Goal: Navigation & Orientation: Find specific page/section

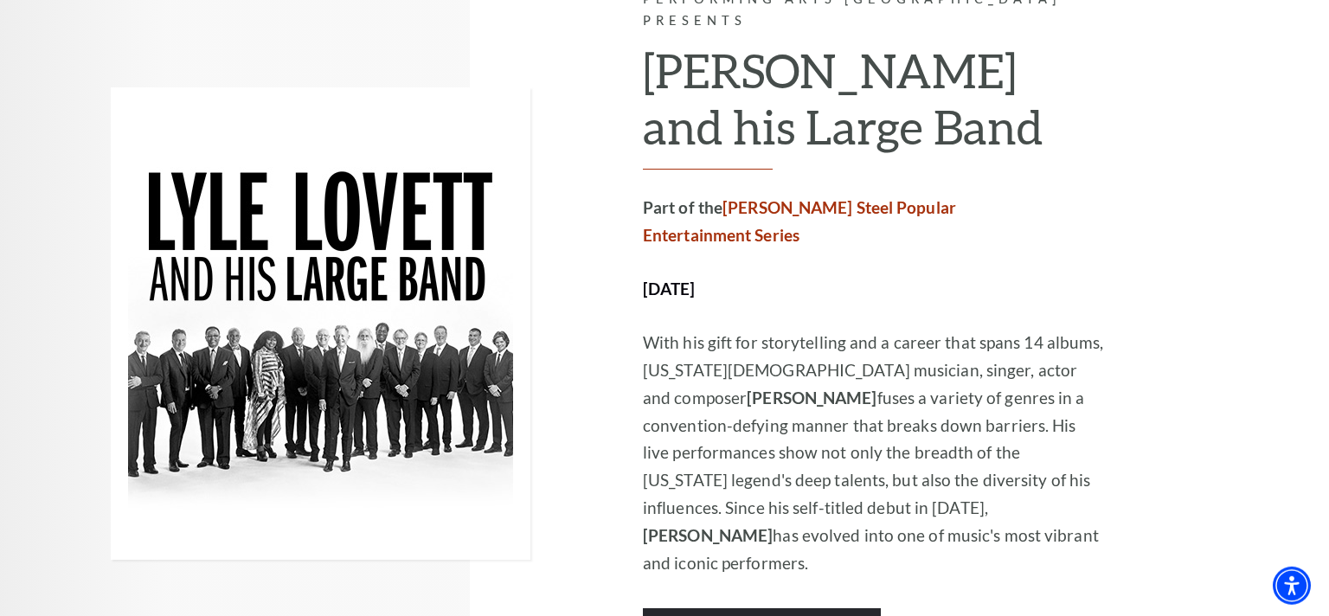
scroll to position [931, 0]
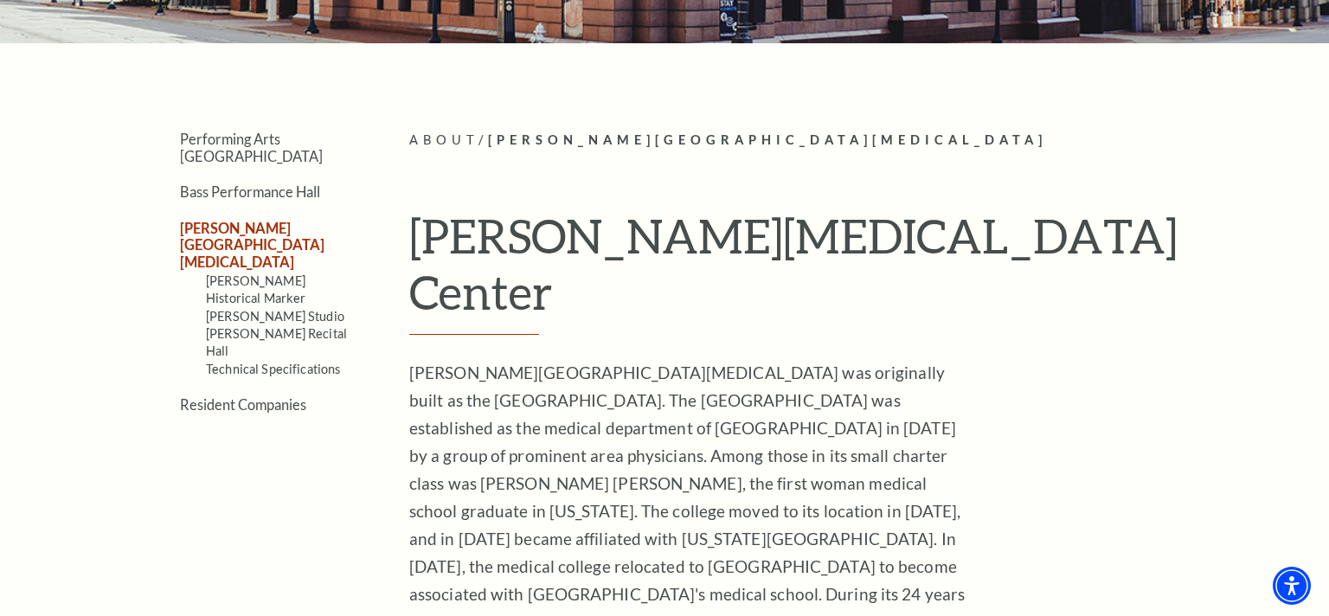
scroll to position [353, 0]
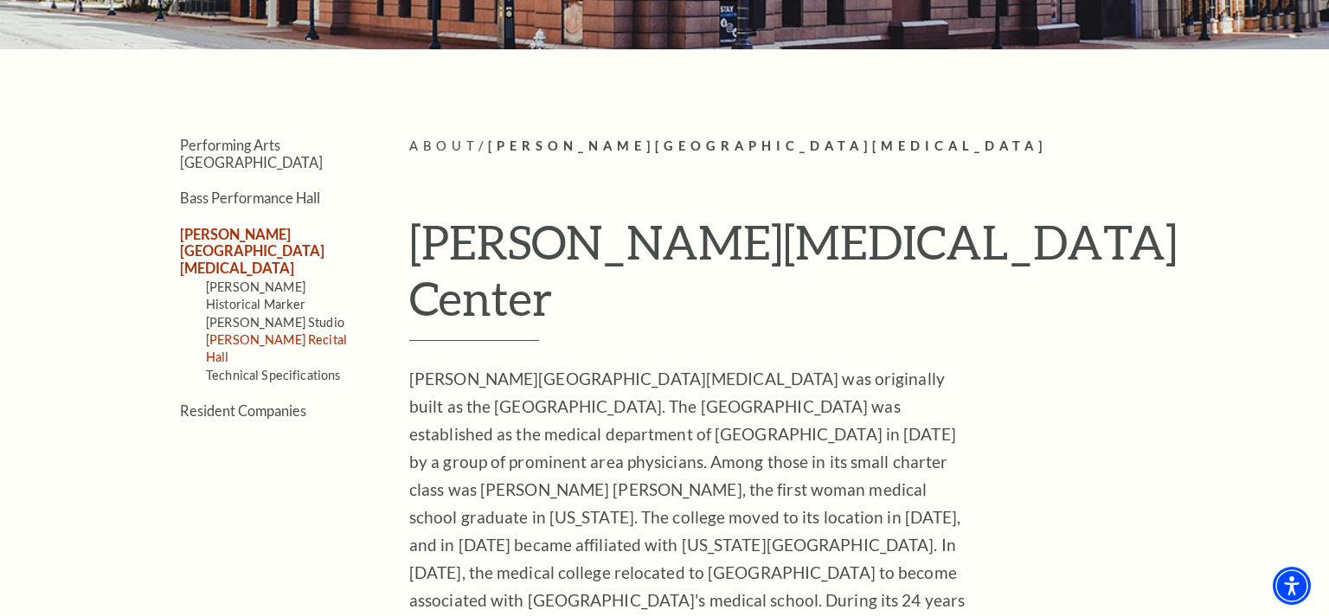
click at [307, 332] on link "Van Cliburn Recital Hall" at bounding box center [276, 348] width 141 height 32
click at [233, 315] on link "[PERSON_NAME] Studio" at bounding box center [275, 322] width 138 height 15
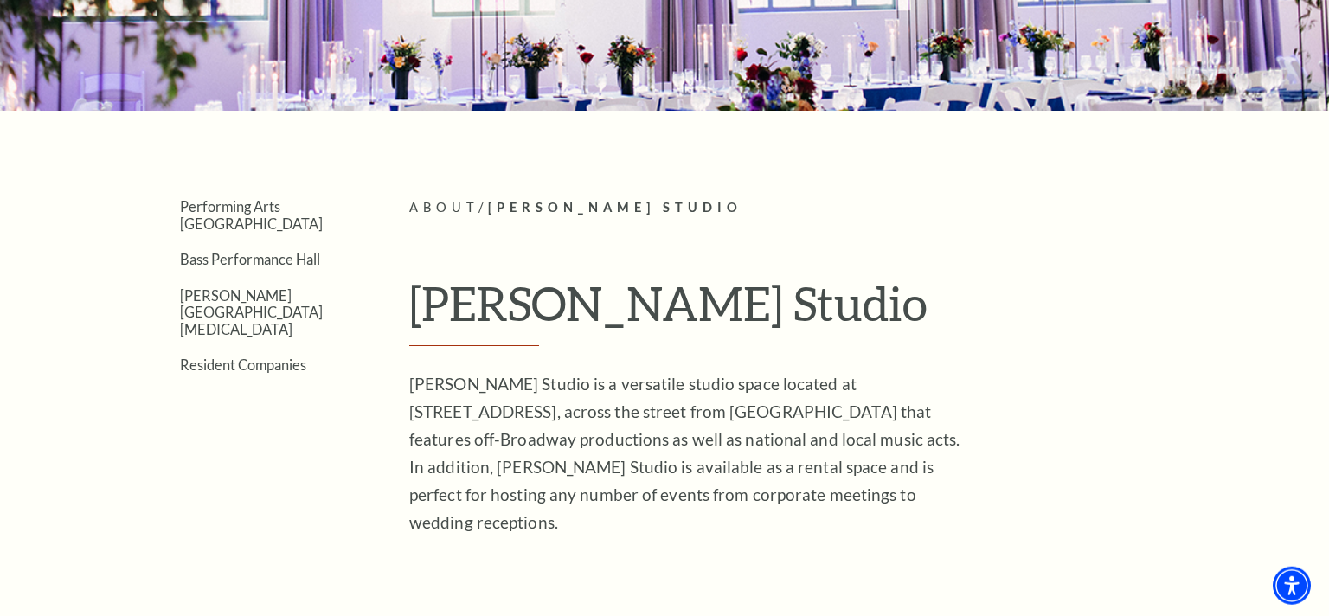
scroll to position [291, 0]
click at [266, 288] on link "[PERSON_NAME][GEOGRAPHIC_DATA][MEDICAL_DATA]" at bounding box center [251, 313] width 143 height 50
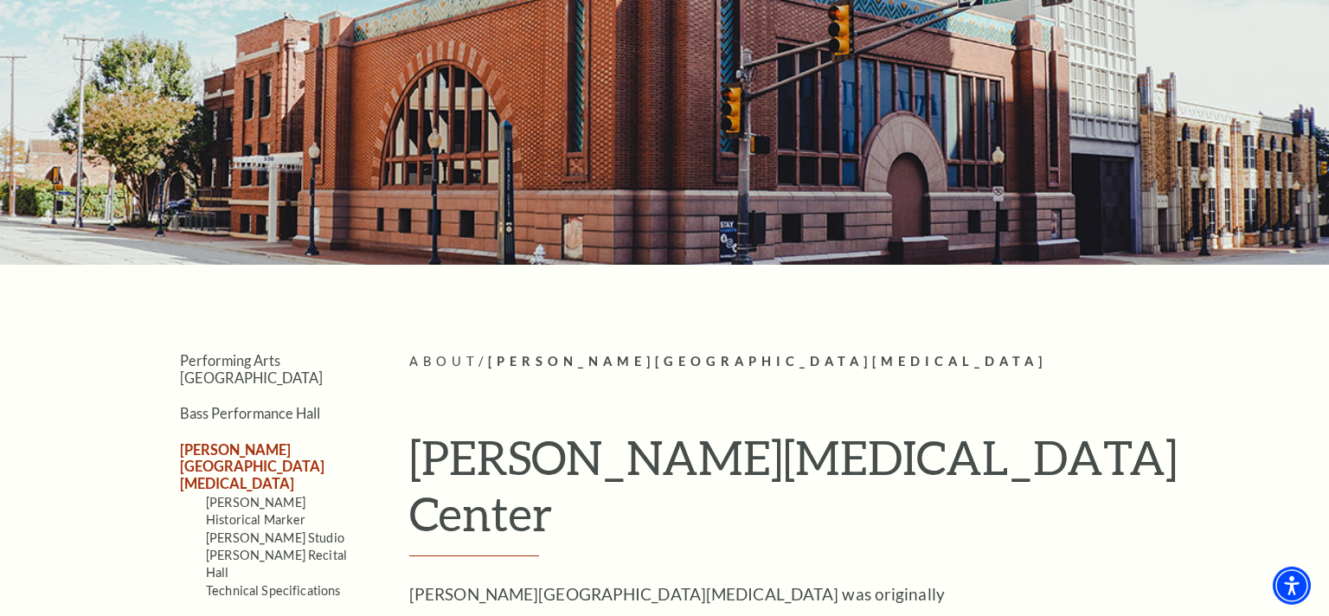
scroll to position [137, 0]
click at [317, 549] on link "Van Cliburn Recital Hall" at bounding box center [276, 565] width 141 height 32
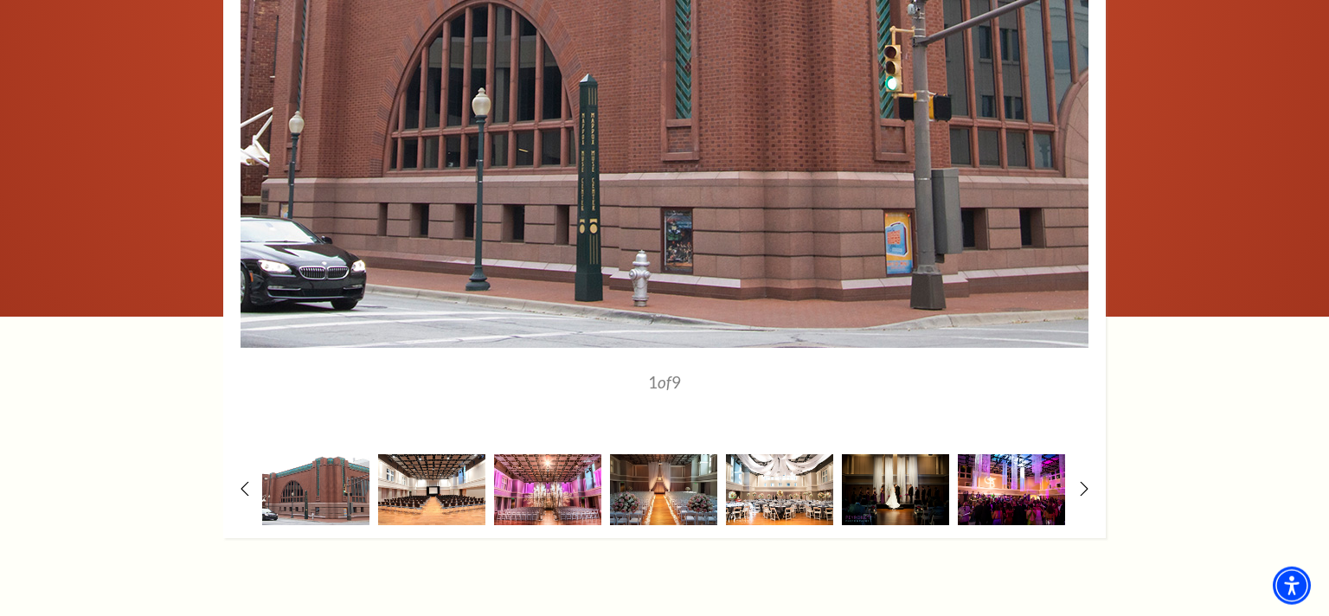
scroll to position [2829, 0]
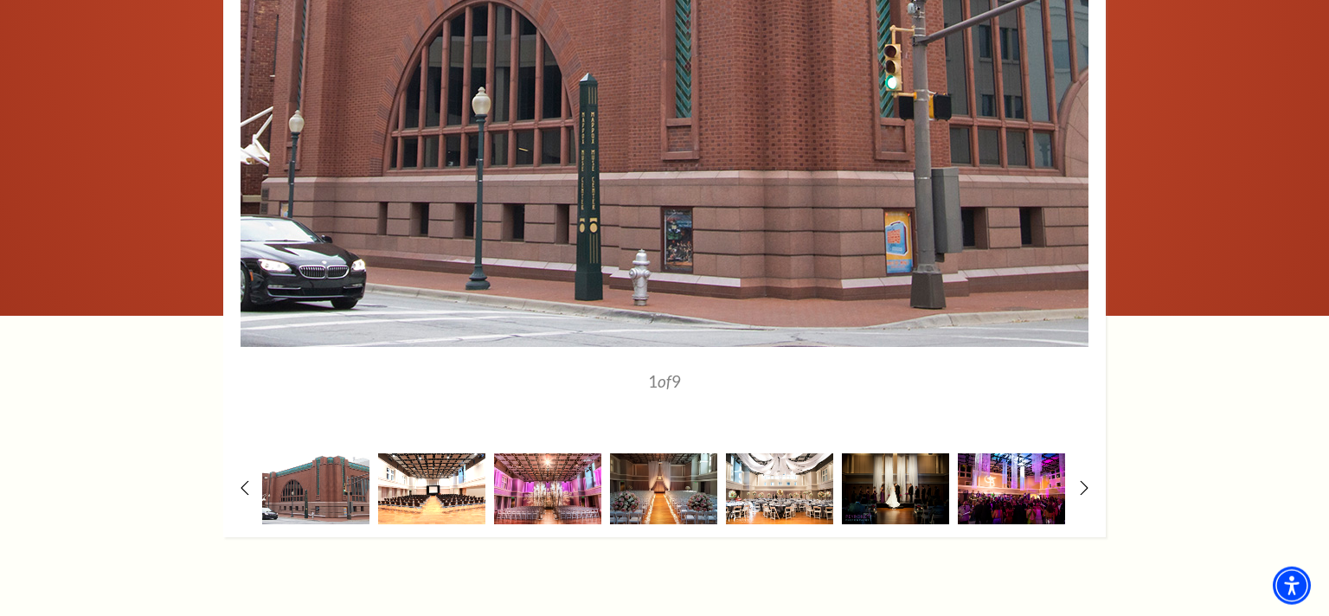
click at [450, 501] on img at bounding box center [431, 488] width 107 height 70
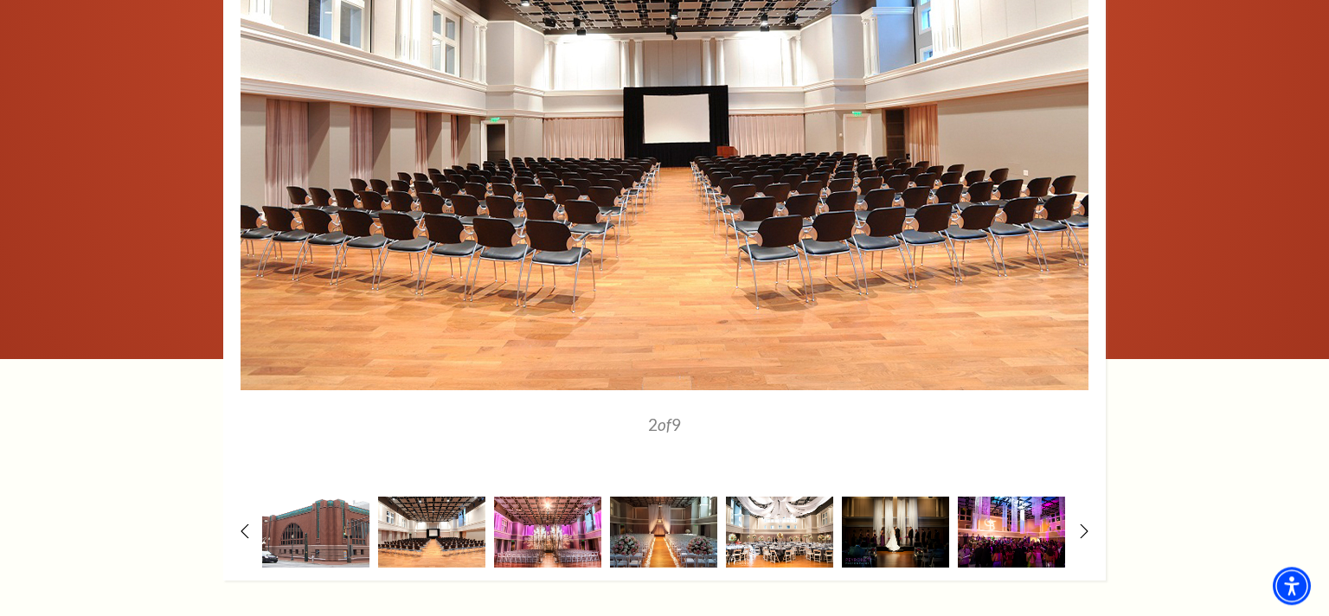
scroll to position [2784, 0]
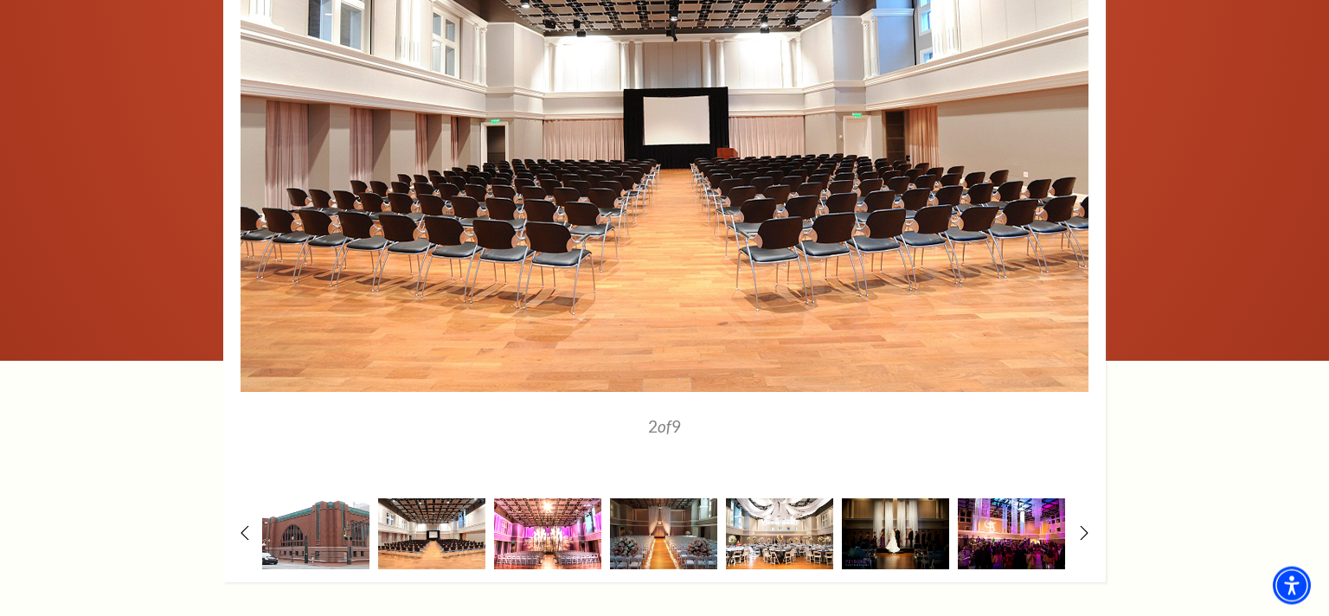
click at [572, 520] on img at bounding box center [547, 533] width 107 height 70
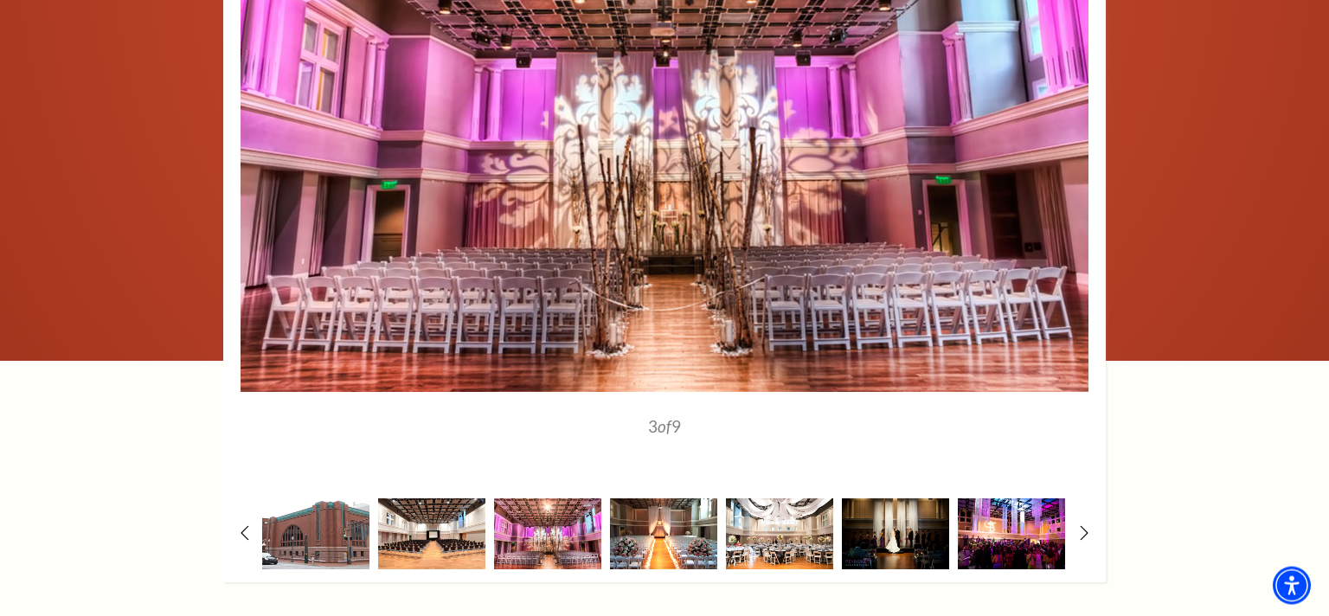
click at [666, 523] on img at bounding box center [663, 533] width 107 height 70
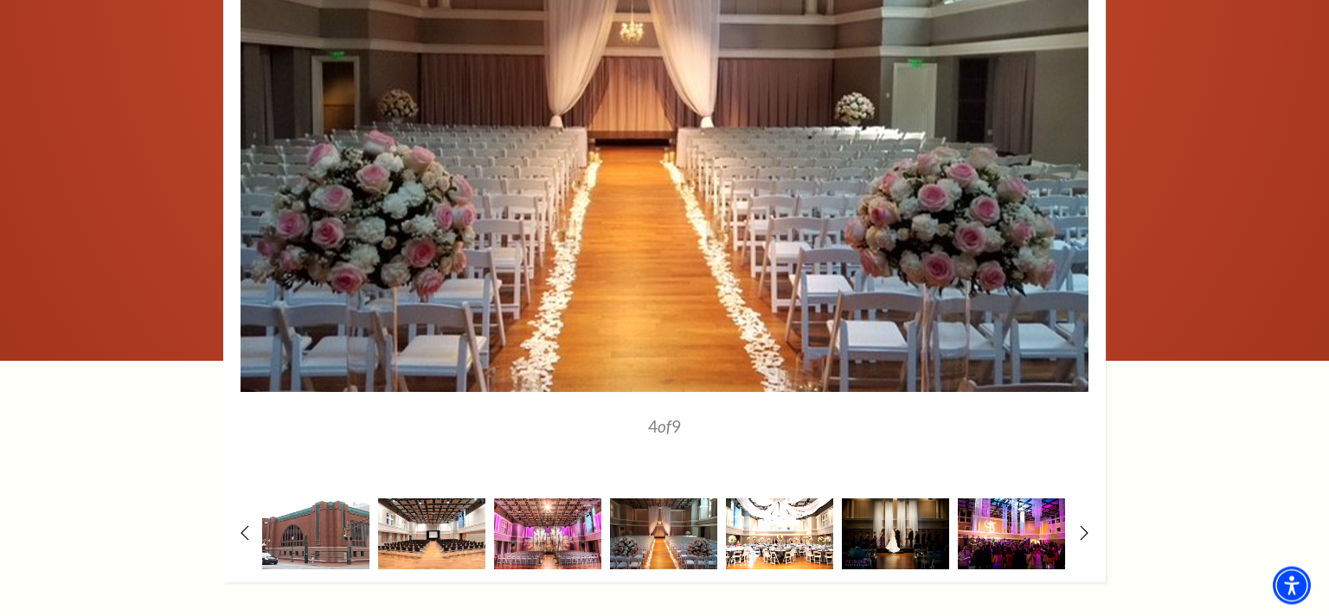
click at [756, 523] on img at bounding box center [779, 533] width 107 height 70
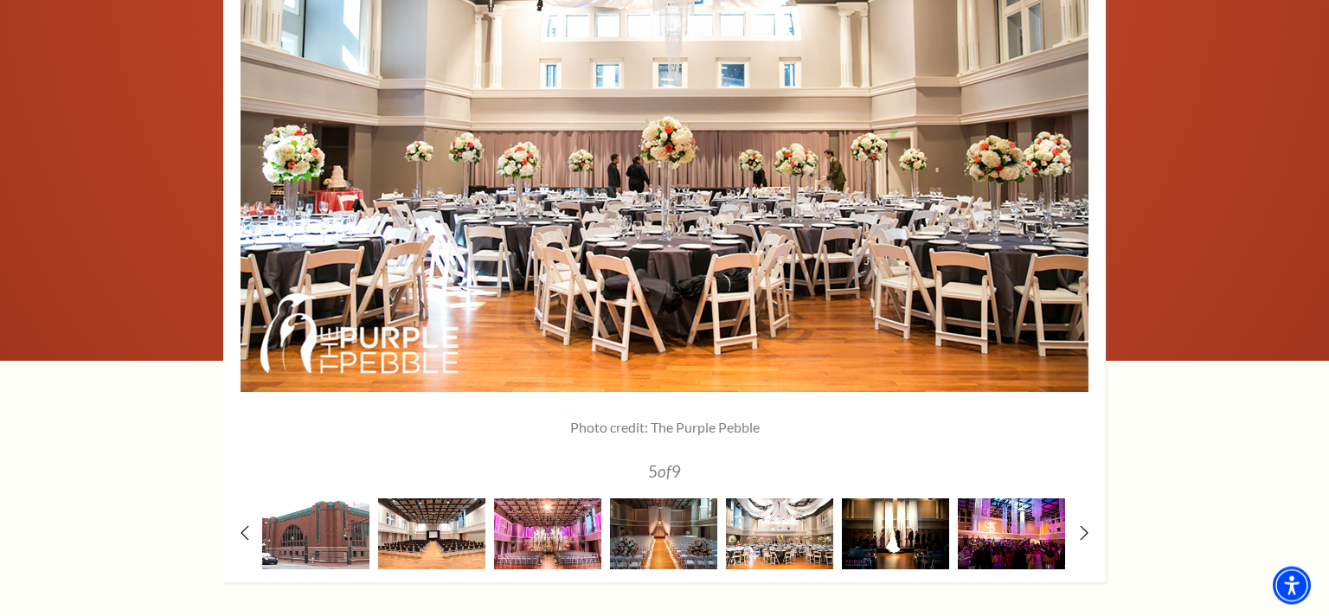
click at [904, 540] on img at bounding box center [895, 533] width 107 height 70
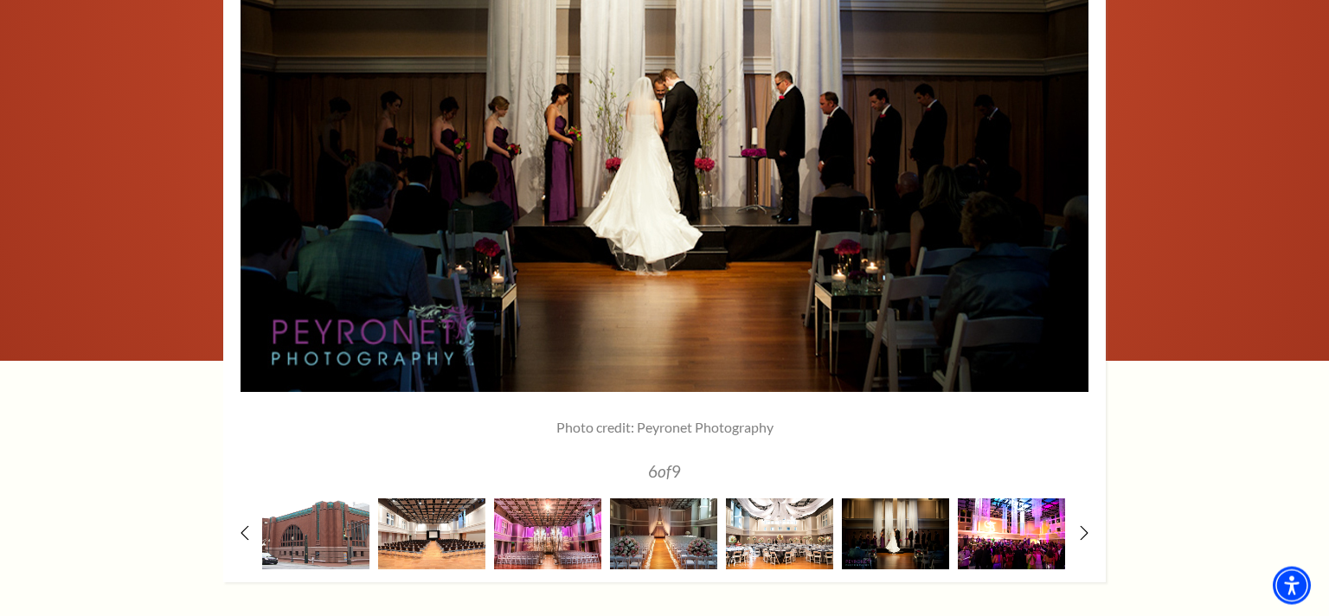
click at [992, 545] on img at bounding box center [1011, 533] width 107 height 70
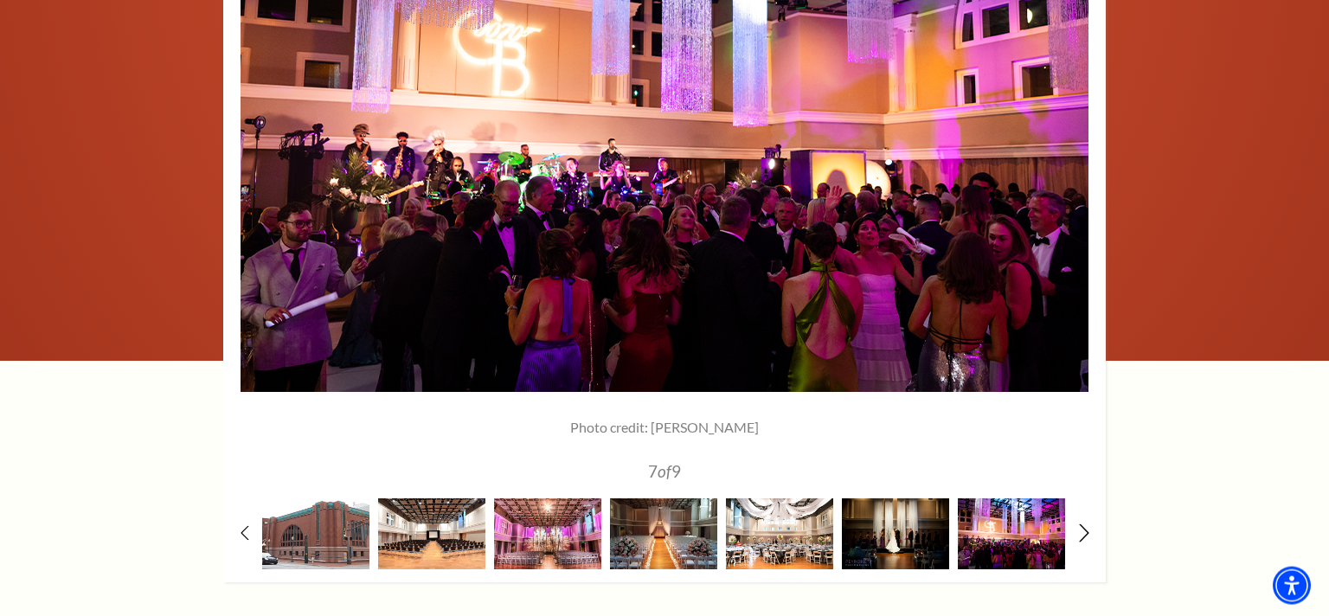
click at [1081, 527] on icon at bounding box center [1084, 532] width 11 height 18
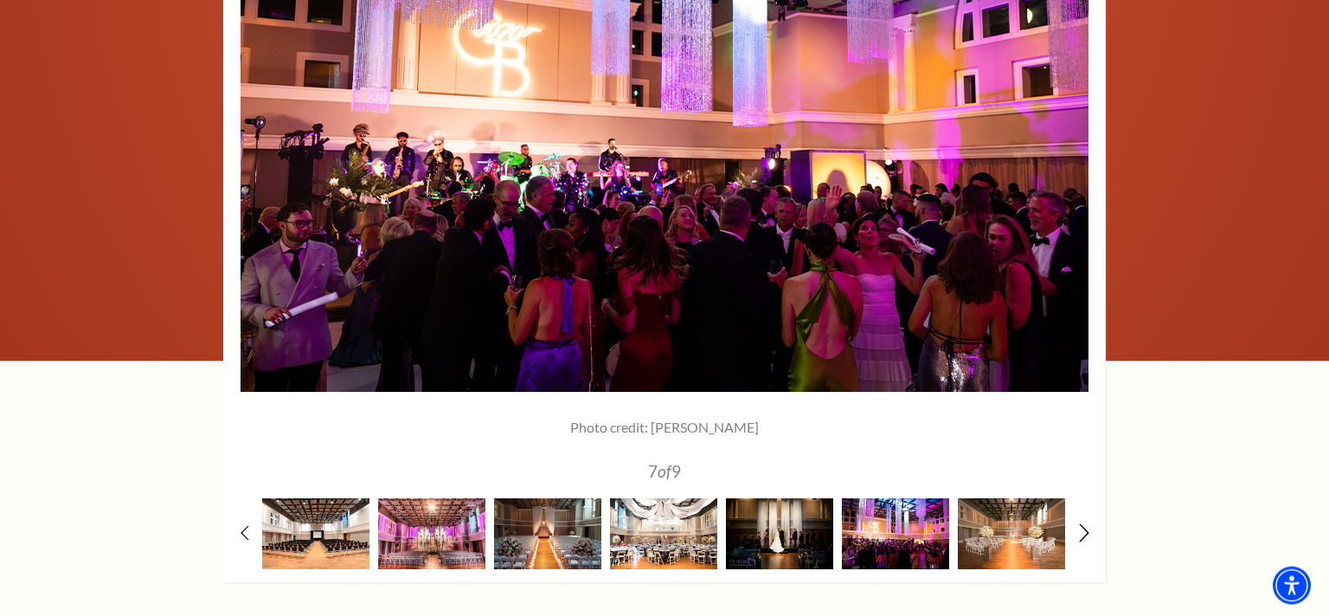
click at [1081, 527] on icon at bounding box center [1084, 532] width 11 height 18
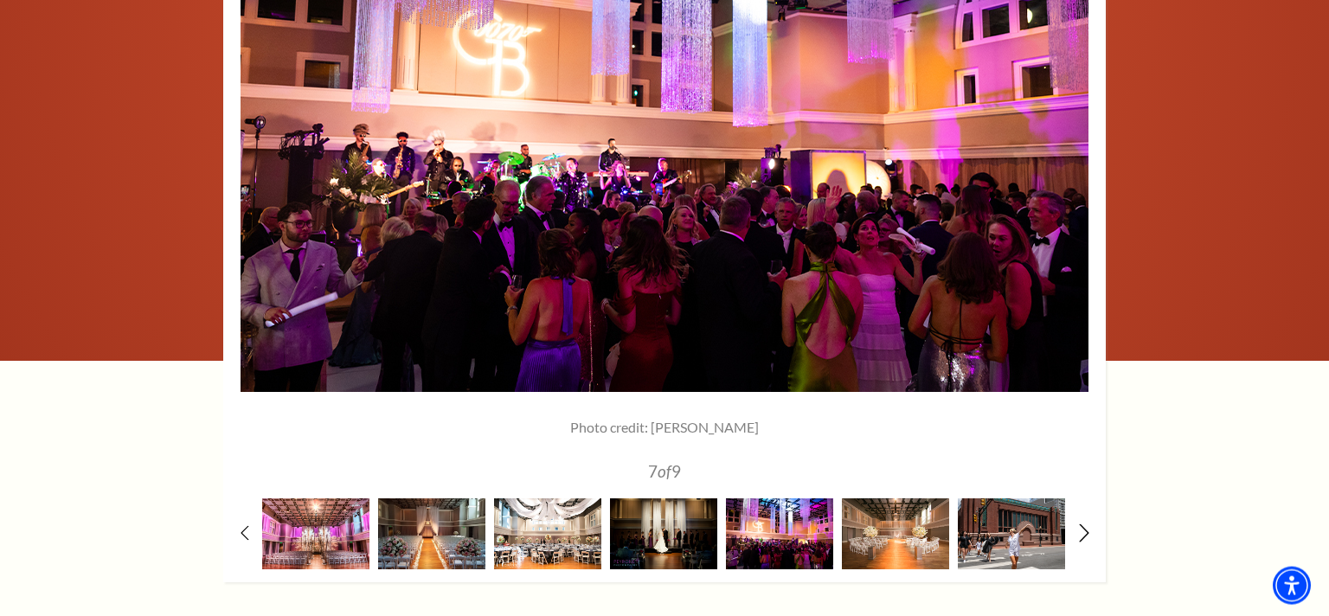
click at [1081, 527] on icon at bounding box center [1084, 532] width 11 height 18
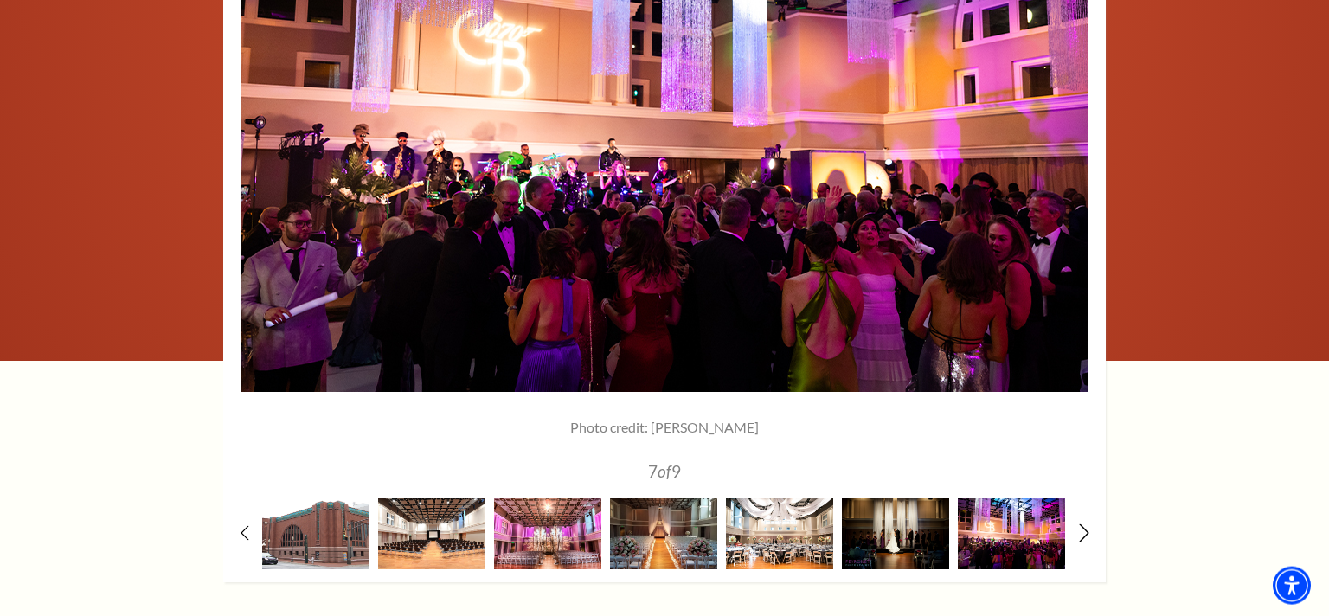
click at [1081, 527] on icon at bounding box center [1084, 532] width 11 height 18
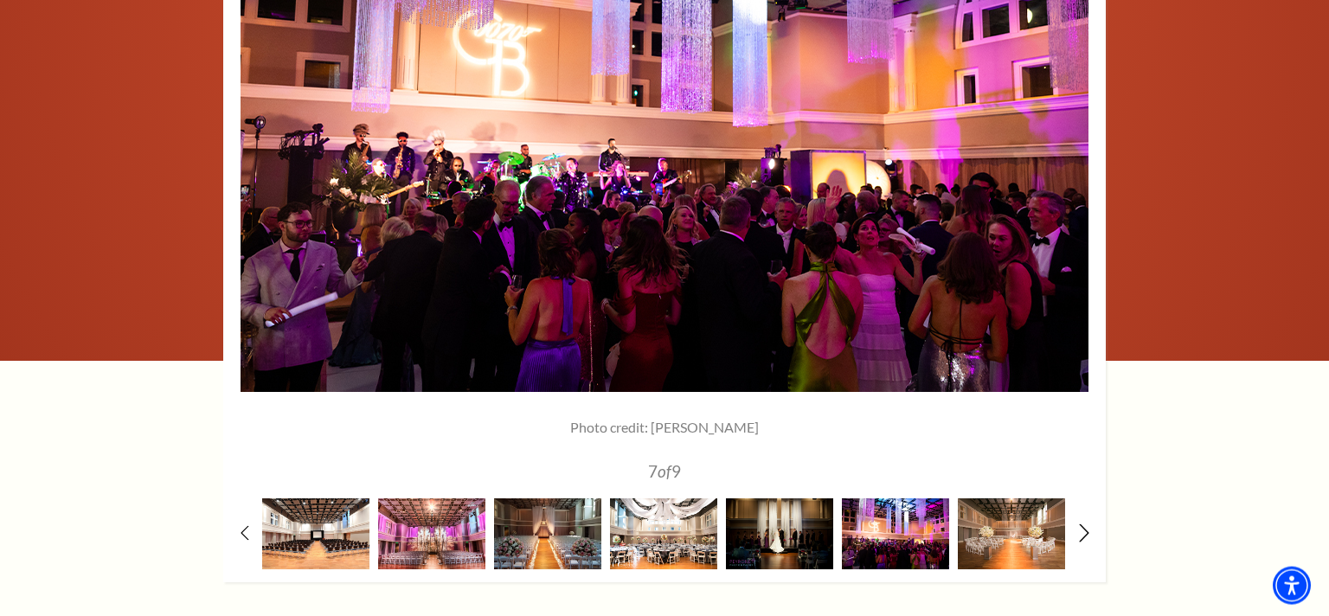
click at [1081, 527] on icon at bounding box center [1084, 532] width 11 height 18
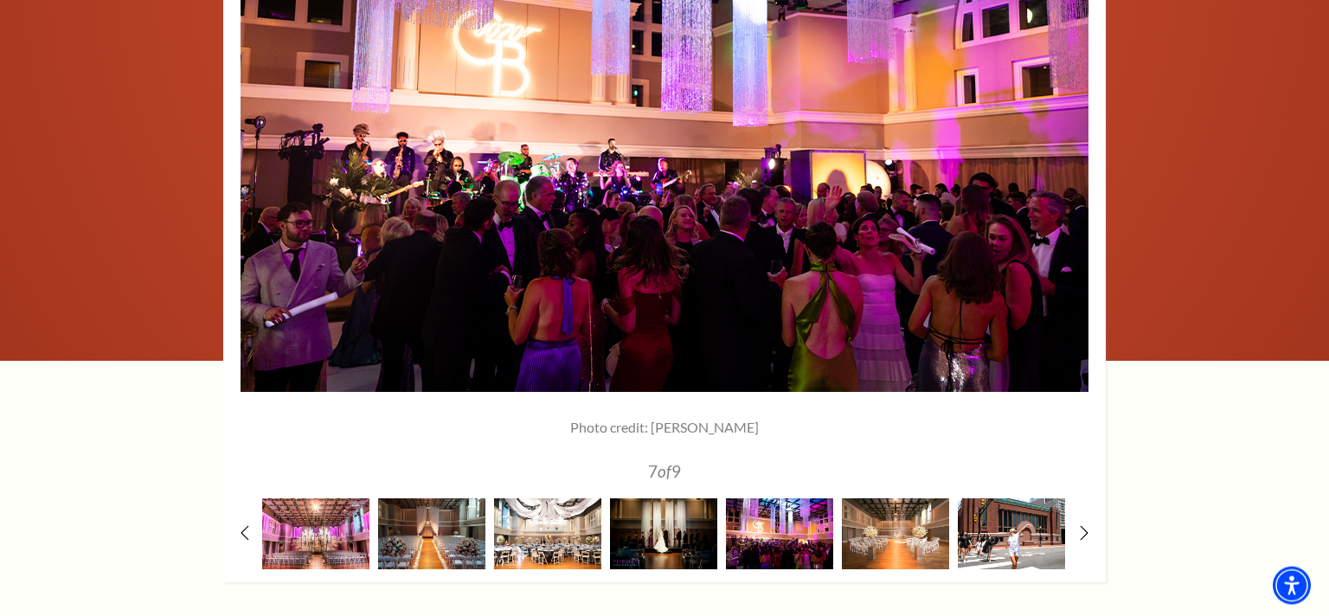
click at [1018, 533] on img at bounding box center [1011, 533] width 107 height 70
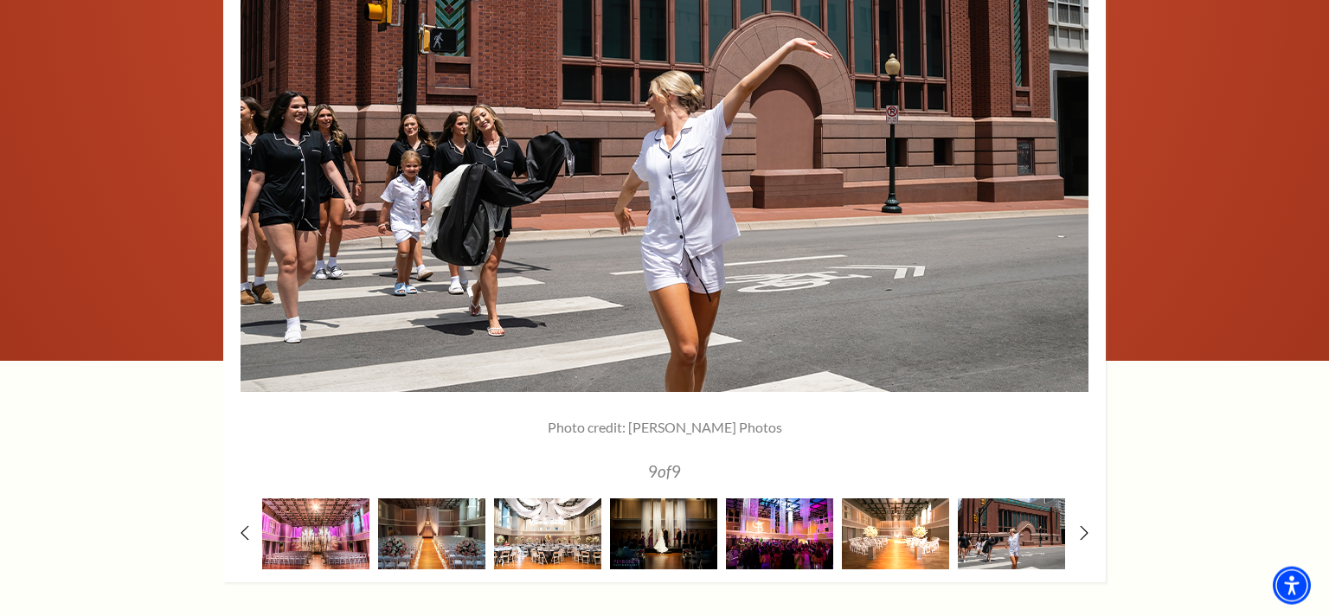
click at [917, 539] on img at bounding box center [895, 533] width 107 height 70
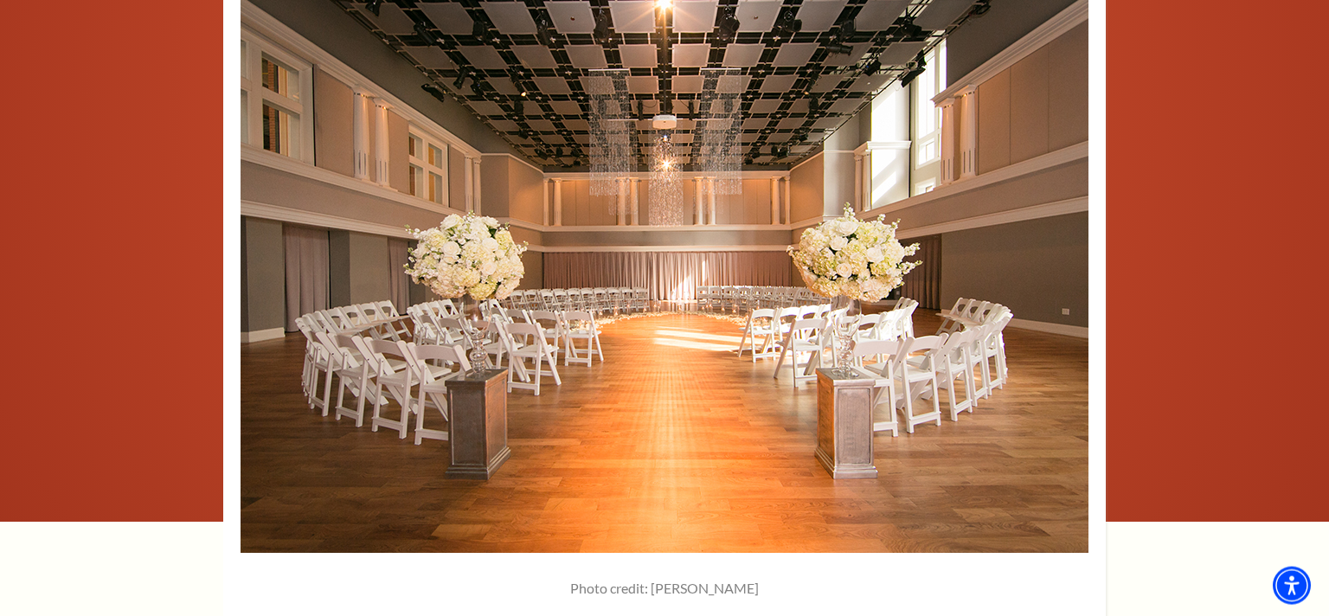
scroll to position [2625, 0]
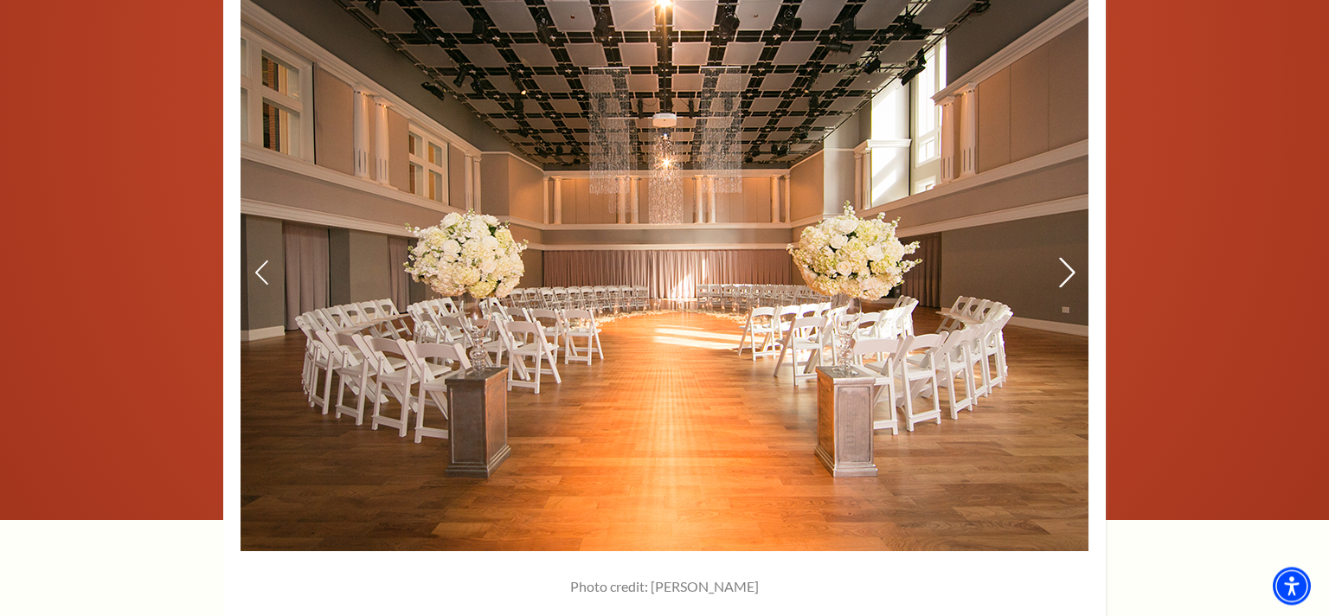
click at [1070, 263] on icon at bounding box center [1067, 272] width 18 height 30
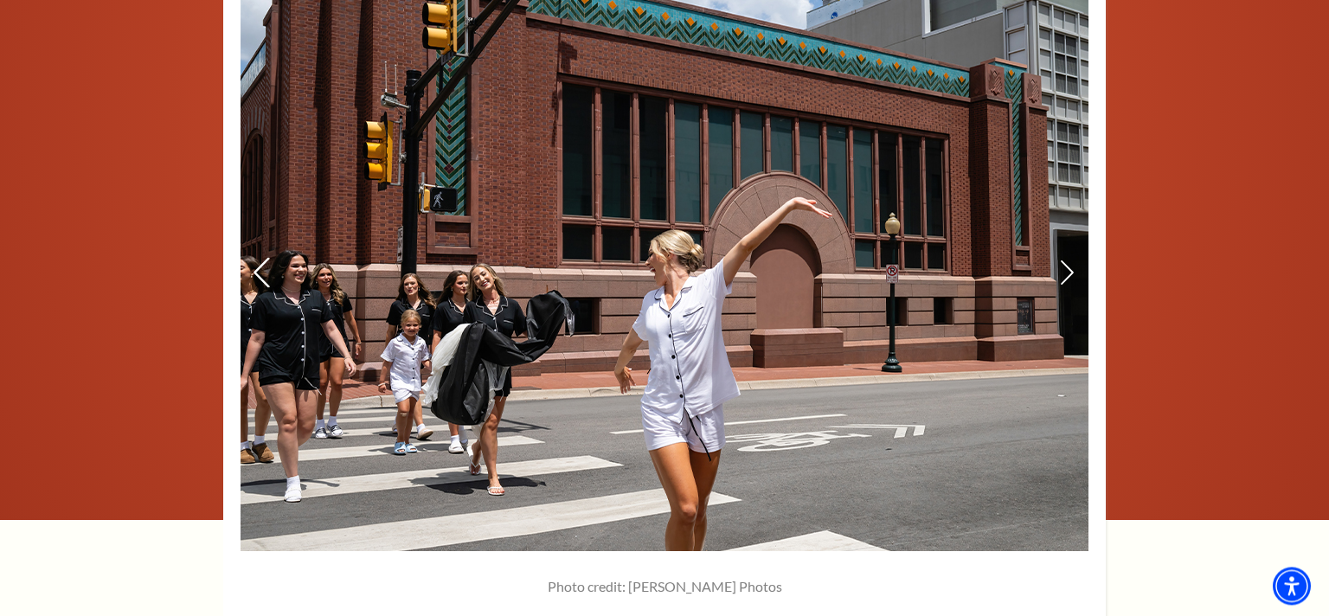
click at [258, 269] on use at bounding box center [262, 272] width 16 height 30
